Goal: Task Accomplishment & Management: Complete application form

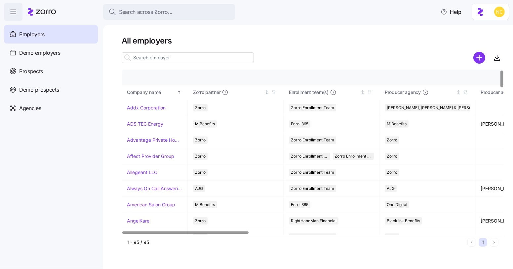
click at [248, 10] on div "Search across Zorro... Help" at bounding box center [256, 12] width 505 height 18
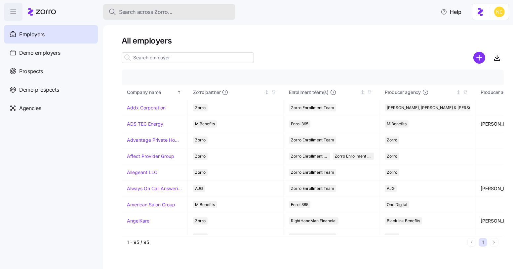
click at [186, 15] on div "Search across Zorro..." at bounding box center [169, 12] width 122 height 8
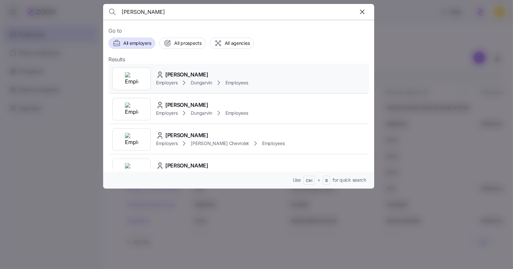
type input "tiffaney sim"
click at [174, 71] on span "Tiffaney Sims" at bounding box center [186, 75] width 43 height 8
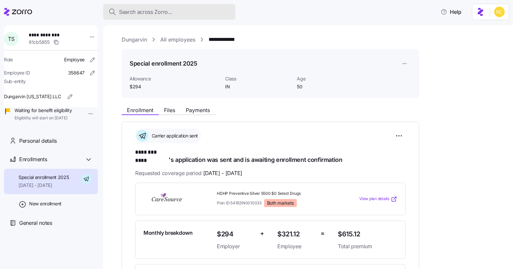
click at [163, 8] on span "Search across Zorro..." at bounding box center [145, 12] width 53 height 8
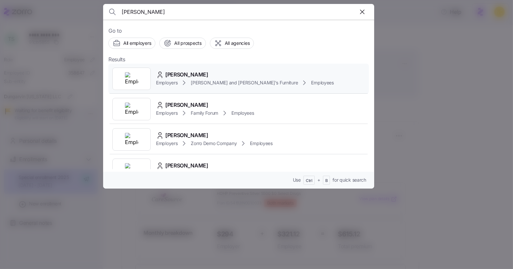
type input "domingos"
click at [187, 71] on span "DOMINGOS MONTEIRO" at bounding box center [186, 75] width 43 height 8
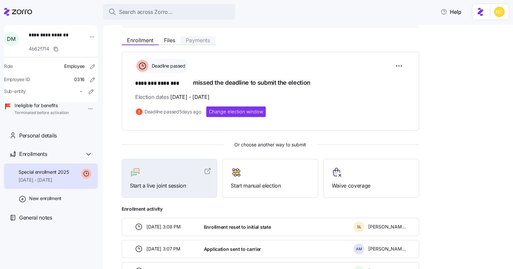
scroll to position [71, 0]
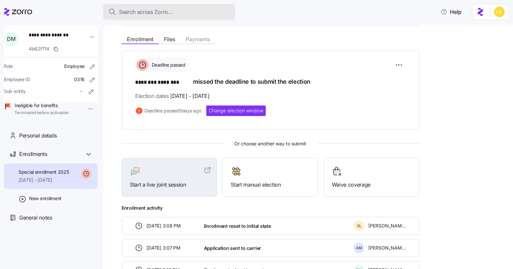
click at [147, 15] on span "Search across Zorro..." at bounding box center [145, 12] width 53 height 8
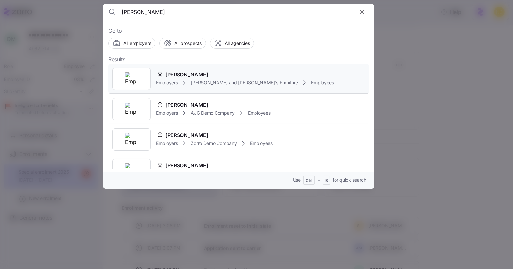
type input "gregory rubin"
click at [208, 71] on div "[PERSON_NAME]" at bounding box center [245, 75] width 178 height 8
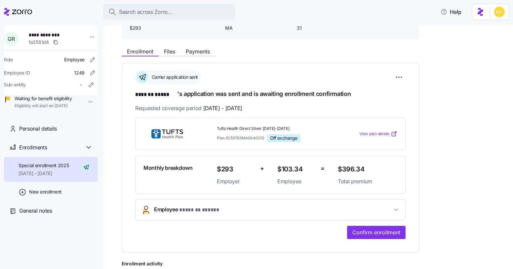
scroll to position [58, 0]
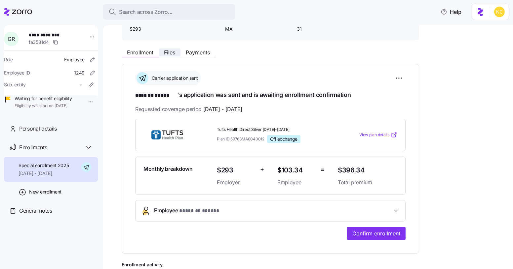
click at [173, 55] on span "Files" at bounding box center [169, 52] width 11 height 5
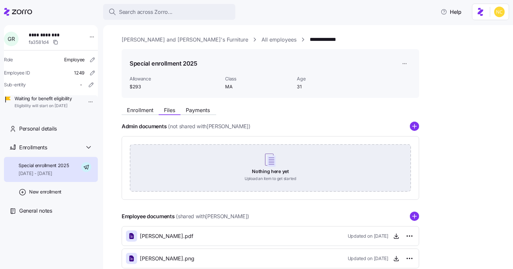
click at [269, 159] on div "Nothing here yet Upload an item to get started" at bounding box center [270, 168] width 281 height 46
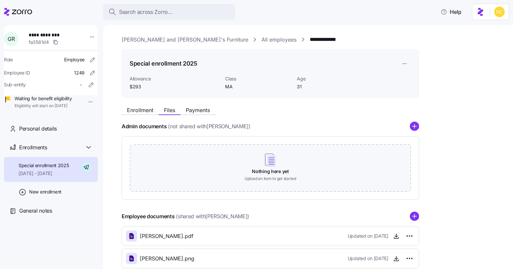
scroll to position [38, 0]
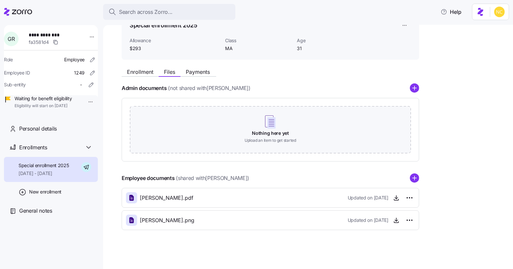
click at [415, 178] on icon "add icon" at bounding box center [413, 178] width 9 height 9
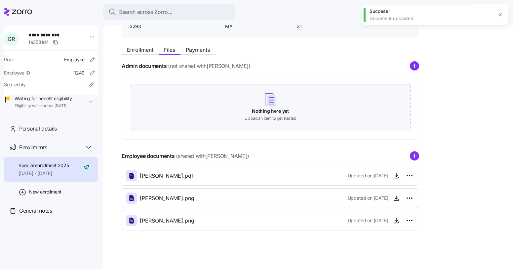
scroll to position [0, 0]
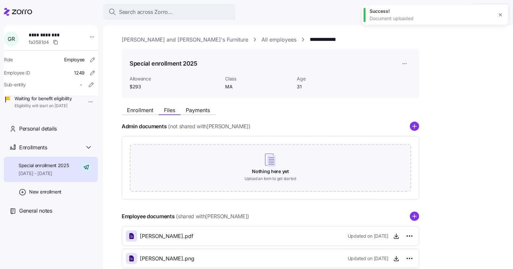
click at [143, 104] on div "Enrollment Files Payments" at bounding box center [270, 109] width 297 height 12
click at [146, 110] on span "Enrollment" at bounding box center [140, 110] width 26 height 5
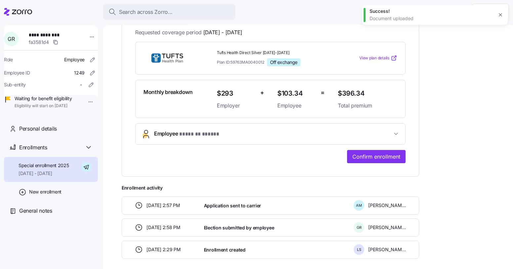
scroll to position [135, 0]
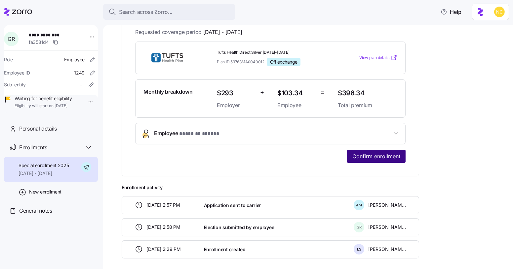
click at [372, 156] on span "Confirm enrollment" at bounding box center [376, 157] width 48 height 8
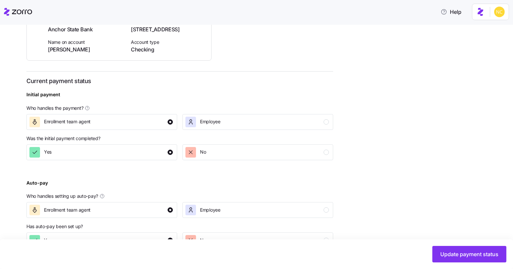
scroll to position [197, 0]
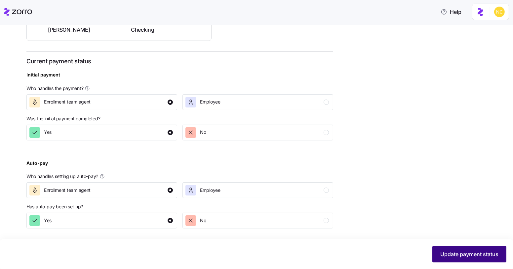
click at [452, 248] on button "Update payment status" at bounding box center [469, 254] width 74 height 17
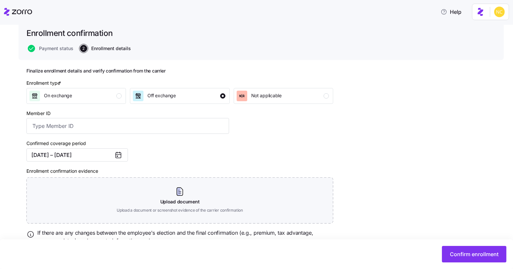
scroll to position [45, 0]
click at [144, 128] on input "Member ID" at bounding box center [127, 127] width 202 height 16
paste input "696487"
click at [44, 125] on input "696487" at bounding box center [127, 127] width 202 height 16
type input "696487"
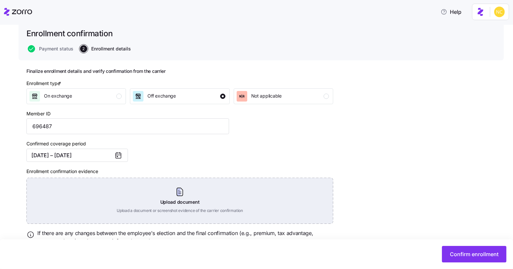
click at [172, 195] on div "Upload document Upload a document or screenshot evidence of the carrier confirm…" at bounding box center [179, 201] width 306 height 46
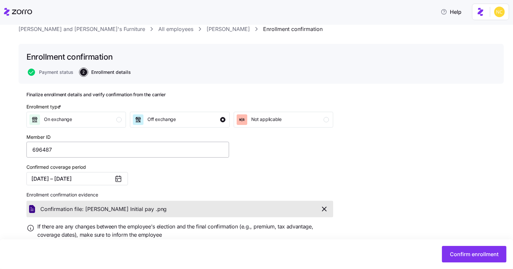
scroll to position [44, 0]
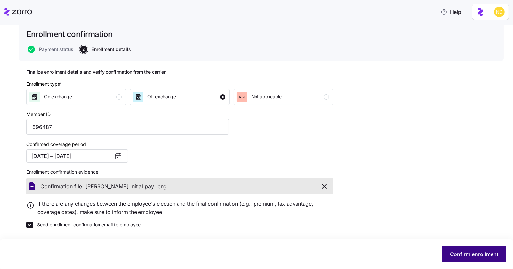
click at [466, 257] on span "Confirm enrollment" at bounding box center [473, 255] width 49 height 8
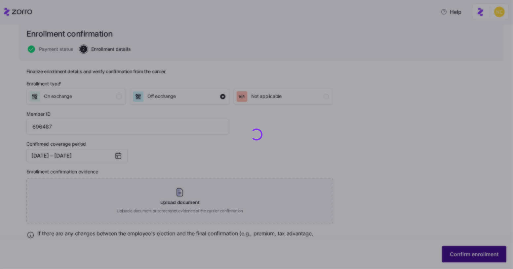
checkbox input "false"
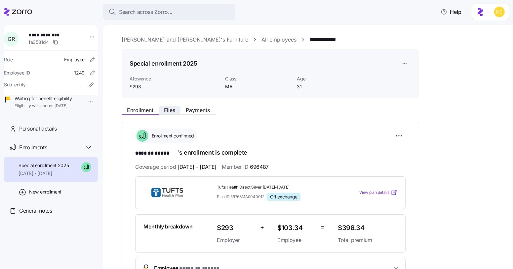
click at [175, 109] on span "Files" at bounding box center [169, 110] width 11 height 5
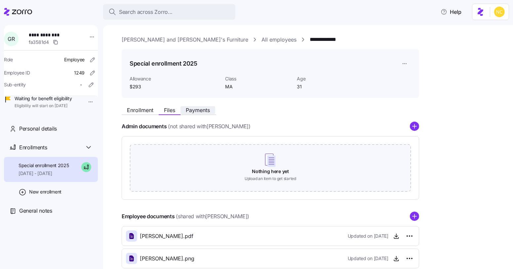
click at [187, 110] on span "Payments" at bounding box center [198, 110] width 24 height 5
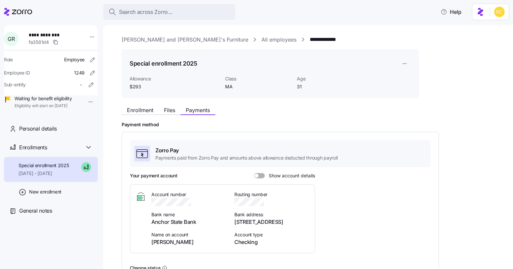
scroll to position [29, 0]
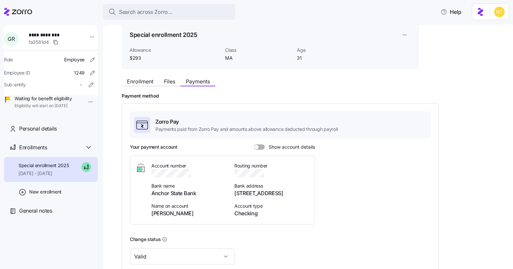
click at [149, 75] on div "Enrollment Files Payments" at bounding box center [270, 81] width 297 height 12
click at [148, 84] on span "Enrollment" at bounding box center [140, 81] width 26 height 5
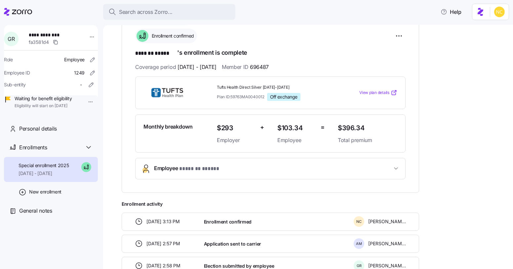
click at [200, 165] on span "* ******* ***** *" at bounding box center [201, 169] width 45 height 8
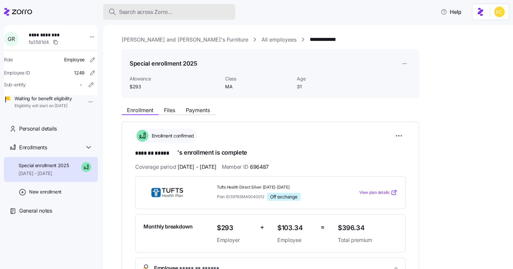
click at [187, 8] on div "Search across Zorro..." at bounding box center [169, 12] width 122 height 8
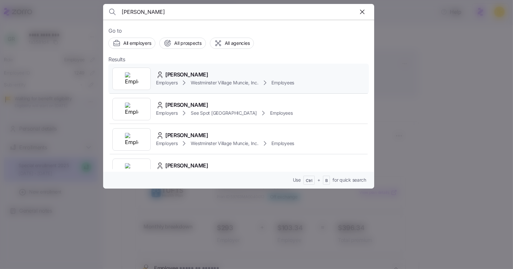
type input "[PERSON_NAME]"
click at [210, 69] on div "[PERSON_NAME] Employers [GEOGRAPHIC_DATA] Muncie, Inc. Employees" at bounding box center [238, 79] width 260 height 30
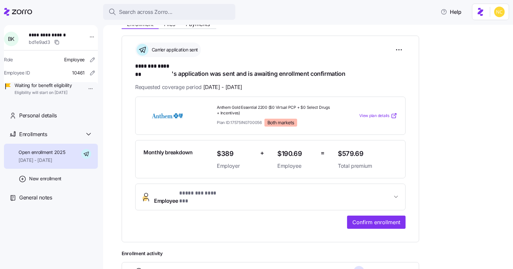
scroll to position [166, 0]
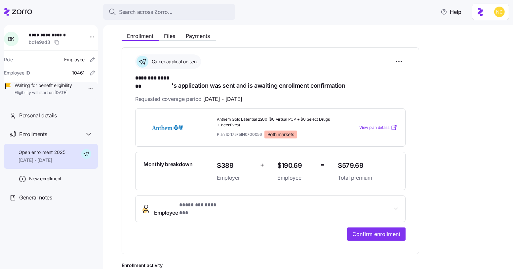
click at [200, 201] on span "* ******** ******* *" at bounding box center [198, 205] width 39 height 8
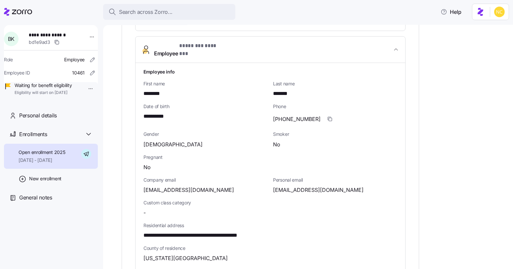
scroll to position [244, 0]
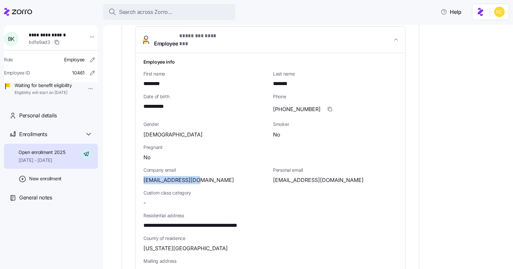
drag, startPoint x: 197, startPoint y: 167, endPoint x: 135, endPoint y: 165, distance: 62.1
click at [135, 165] on div "**********" at bounding box center [269, 221] width 269 height 336
copy span "[EMAIL_ADDRESS][DOMAIN_NAME]"
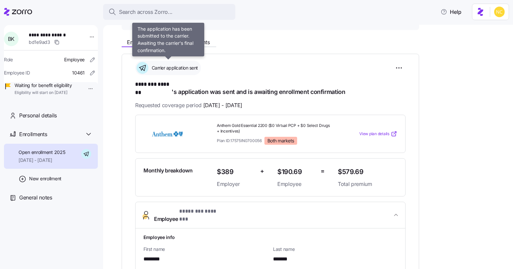
scroll to position [0, 0]
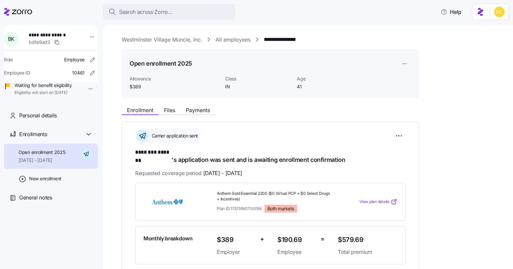
click at [157, 41] on link "Westminster Village Muncie, Inc." at bounding box center [162, 40] width 81 height 8
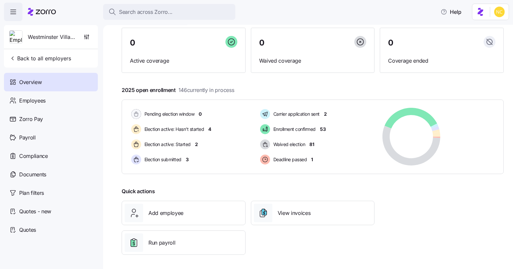
scroll to position [55, 0]
click at [85, 39] on icon "button" at bounding box center [86, 37] width 7 height 7
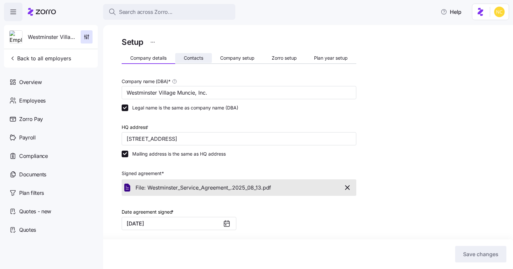
click at [199, 60] on span "Contacts" at bounding box center [193, 58] width 19 height 5
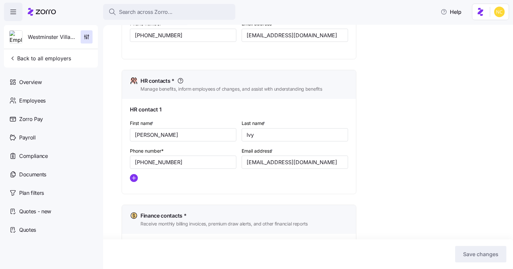
scroll to position [246, 0]
drag, startPoint x: 304, startPoint y: 163, endPoint x: 232, endPoint y: 161, distance: 72.0
click at [232, 161] on div "First name * Pam Last name * Ivy Phone number* (765) 288-2155 Email address * p…" at bounding box center [238, 153] width 223 height 74
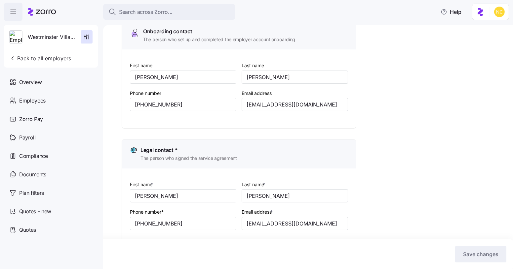
scroll to position [0, 0]
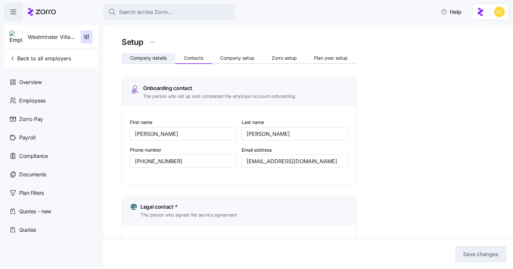
click at [155, 58] on span "Company details" at bounding box center [148, 58] width 36 height 5
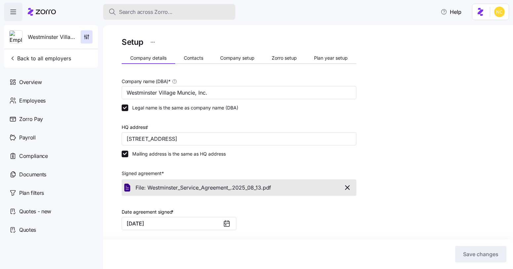
click at [142, 11] on span "Search across Zorro..." at bounding box center [145, 12] width 53 height 8
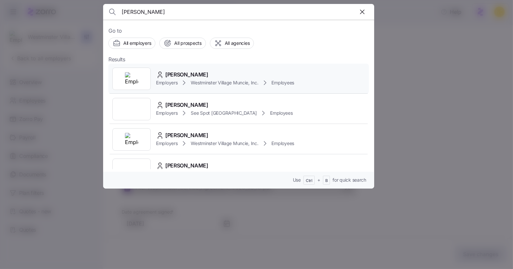
type input "[PERSON_NAME]"
click at [208, 75] on div "[PERSON_NAME]" at bounding box center [225, 75] width 138 height 8
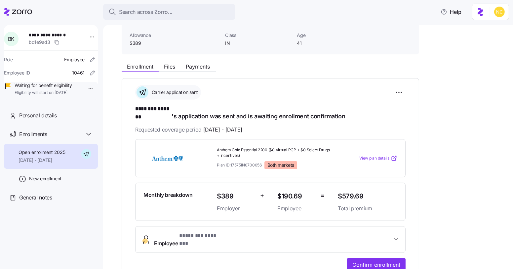
scroll to position [49, 0]
